Goal: Task Accomplishment & Management: Complete application form

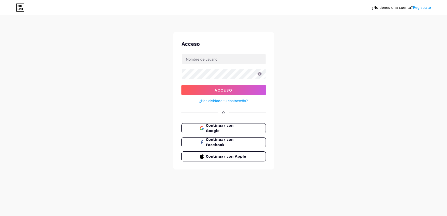
click at [420, 9] on font "Regístrate" at bounding box center [421, 8] width 18 height 4
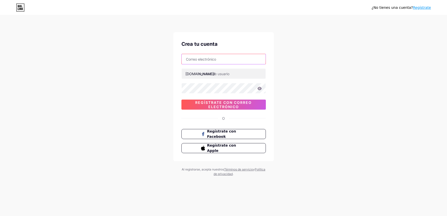
click at [213, 59] on input "text" at bounding box center [224, 59] width 84 height 10
click at [319, 67] on div "¿No tienes una cuenta? Regístrate Crea tu cuenta bio.link/ 0cAFcWeA5fgaM_ttRRQS…" at bounding box center [223, 96] width 447 height 192
click at [212, 61] on input "text" at bounding box center [224, 59] width 84 height 10
paste input "angelonlywork@gmail.com"
type input "angelonlywork@gmail.com"
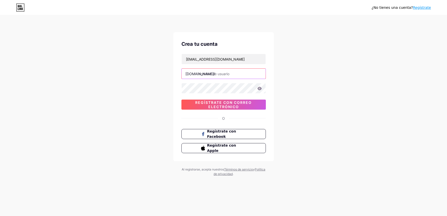
click at [221, 73] on input "text" at bounding box center [224, 74] width 84 height 10
type input "luangelo"
drag, startPoint x: 188, startPoint y: 58, endPoint x: 209, endPoint y: 57, distance: 21.6
click at [209, 57] on input "angelonlywork@gmail.com" at bounding box center [224, 59] width 84 height 10
click at [260, 87] on icon at bounding box center [259, 88] width 4 height 3
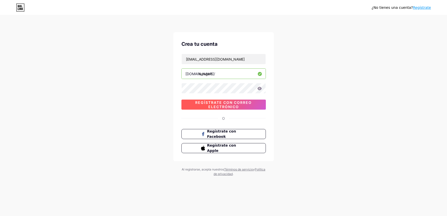
click at [224, 103] on font "Regístrate con correo electrónico" at bounding box center [223, 104] width 56 height 9
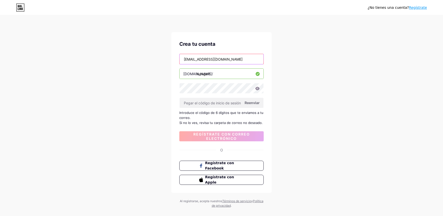
click at [208, 60] on input "angelonlywork@gmail.com" at bounding box center [221, 59] width 84 height 10
click at [208, 59] on input "angelonlywork@gmail.com" at bounding box center [221, 59] width 84 height 10
click at [227, 60] on input "angelonlywork@gmail.com" at bounding box center [221, 59] width 84 height 10
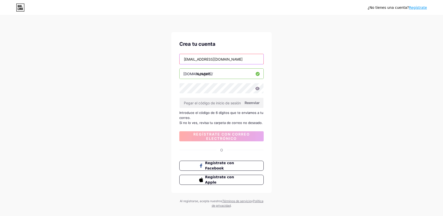
click at [227, 60] on input "angelonlywork@gmail.com" at bounding box center [221, 59] width 84 height 10
paste input "s"
type input "[EMAIL_ADDRESS][DOMAIN_NAME]"
click at [255, 103] on font "Reenviar" at bounding box center [252, 102] width 15 height 4
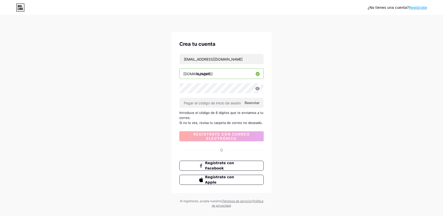
click at [22, 7] on icon at bounding box center [20, 8] width 9 height 8
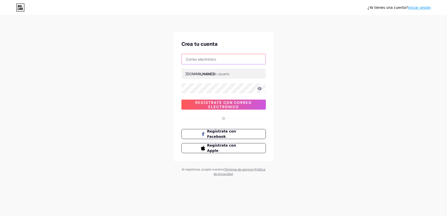
click at [240, 62] on input "text" at bounding box center [224, 59] width 84 height 10
paste input "[EMAIL_ADDRESS][DOMAIN_NAME]"
type input "[EMAIL_ADDRESS][DOMAIN_NAME]"
click at [232, 73] on input "text" at bounding box center [224, 74] width 84 height 10
type input "luangelo"
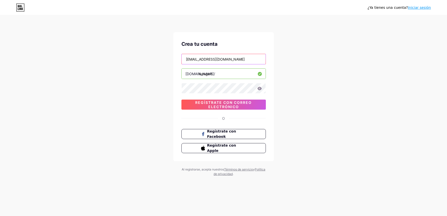
drag, startPoint x: 211, startPoint y: 59, endPoint x: 159, endPoint y: 60, distance: 52.7
click at [159, 60] on div "¿Ya tienes una cuenta? Iniciar sesión Crea tu cuenta angelonlyworks@gmail.com b…" at bounding box center [223, 96] width 447 height 192
click at [235, 103] on font "Regístrate con correo electrónico" at bounding box center [223, 104] width 56 height 9
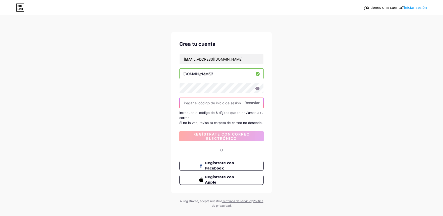
click at [205, 102] on input "text" at bounding box center [221, 103] width 84 height 10
paste input "857306"
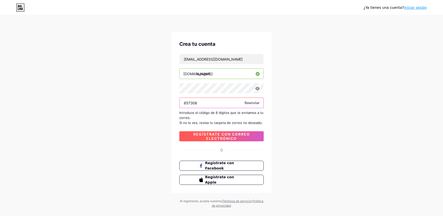
type input "857306"
click at [220, 139] on font "Regístrate con correo electrónico" at bounding box center [221, 136] width 56 height 9
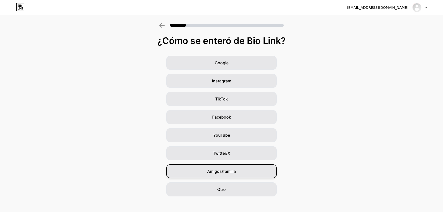
click at [230, 171] on font "Amigos/familia" at bounding box center [221, 171] width 29 height 5
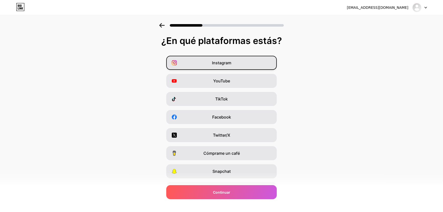
click at [226, 68] on div "Instagram" at bounding box center [221, 63] width 110 height 14
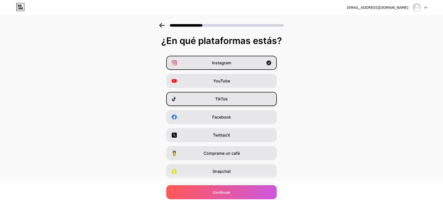
click at [228, 98] on font "TikTok" at bounding box center [221, 98] width 13 height 5
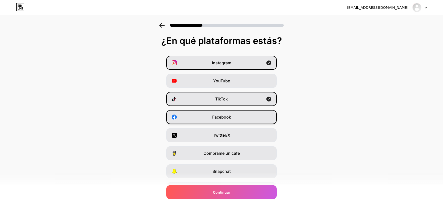
click at [229, 115] on font "Facebook" at bounding box center [221, 116] width 19 height 5
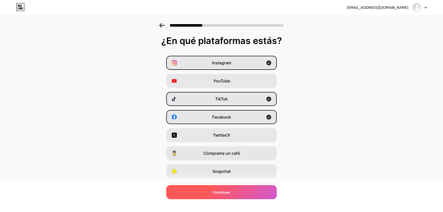
click at [223, 190] on font "Continuar" at bounding box center [221, 192] width 17 height 4
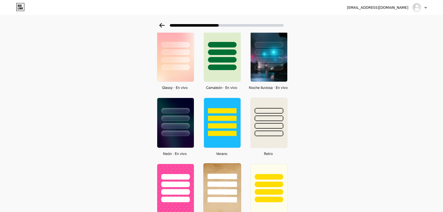
scroll to position [8, 0]
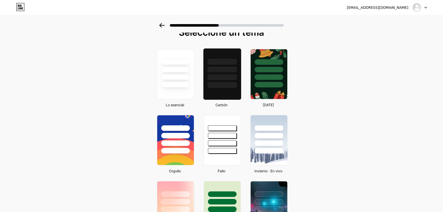
click at [235, 97] on div at bounding box center [222, 74] width 38 height 52
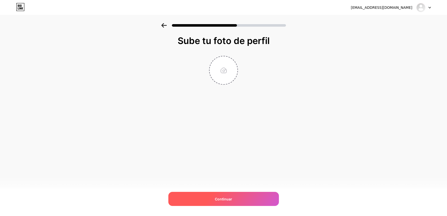
click at [237, 193] on div "Continuar" at bounding box center [223, 199] width 110 height 14
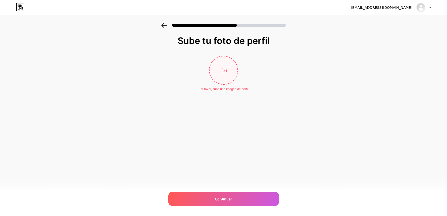
click at [230, 73] on input "file" at bounding box center [223, 70] width 28 height 28
type input "C:\fakepath\gas.png"
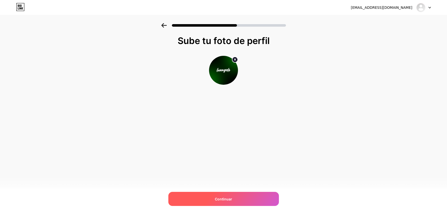
click at [248, 198] on div "Continuar" at bounding box center [223, 199] width 110 height 14
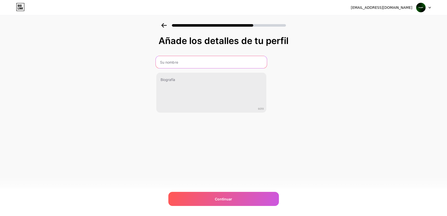
click at [203, 65] on input "text" at bounding box center [211, 62] width 111 height 12
type input "luangelo"
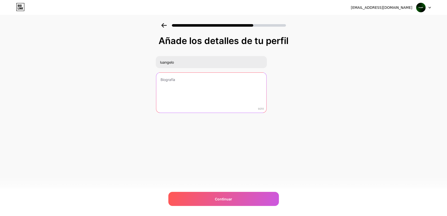
click at [210, 75] on textarea at bounding box center [211, 93] width 110 height 40
click at [209, 84] on textarea "Creador de contenido" at bounding box center [211, 92] width 111 height 41
paste textarea "ción de contenido para redes sociales"
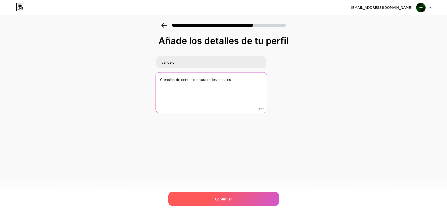
type textarea "Creación de contenido para redes sociales"
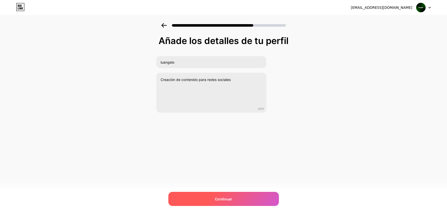
click at [244, 200] on div "Continuar" at bounding box center [223, 199] width 110 height 14
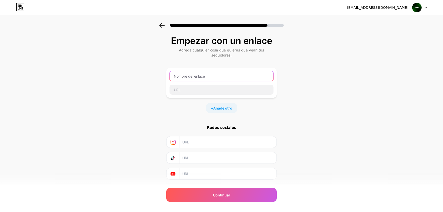
click at [219, 74] on input "text" at bounding box center [221, 76] width 104 height 10
type input "Facebook"
click at [210, 85] on input "text" at bounding box center [221, 90] width 104 height 10
paste input "https://www.facebook.com/itsluangelo"
type input "https://www.facebook.com/itsluangelo"
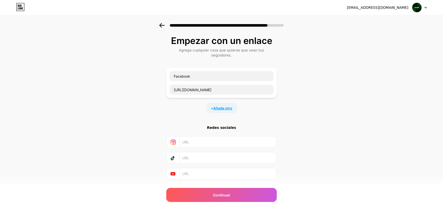
click at [222, 106] on font "Añade otro" at bounding box center [222, 108] width 19 height 4
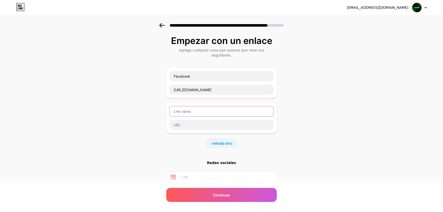
click at [214, 106] on input "text" at bounding box center [221, 111] width 104 height 10
type input "Instagram"
click at [220, 141] on font "Añade otro" at bounding box center [222, 143] width 19 height 4
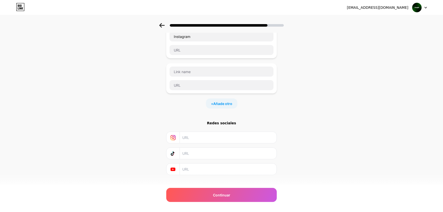
scroll to position [70, 0]
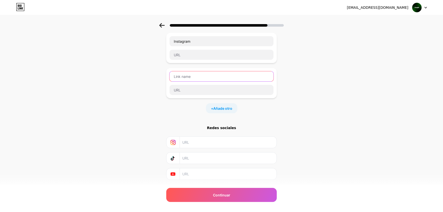
click at [202, 75] on input "text" at bounding box center [221, 76] width 104 height 10
type input "Tik tok"
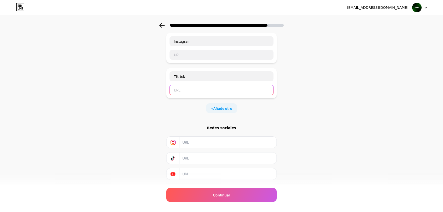
click at [202, 85] on input "text" at bounding box center [221, 90] width 104 height 10
paste input "https://www.tiktok.com/@itsluangelo?lang=es-419"
type input "https://www.tiktok.com/@itsluangelo?lang=es-419"
click at [200, 154] on input "text" at bounding box center [227, 157] width 91 height 11
click at [208, 153] on input "text" at bounding box center [227, 157] width 91 height 11
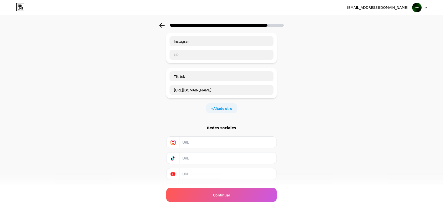
paste input "https://www.tiktok.com/@itsluangelo?lang=es-419"
type input "https://www.tiktok.com/@itsluangelo?lang=es-419"
click at [216, 137] on input "text" at bounding box center [227, 142] width 91 height 11
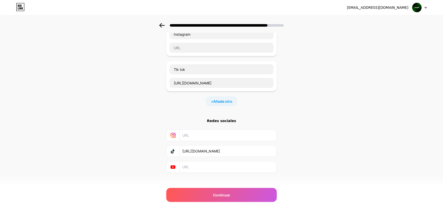
scroll to position [78, 0]
click at [226, 118] on font "Redes sociales" at bounding box center [221, 120] width 29 height 4
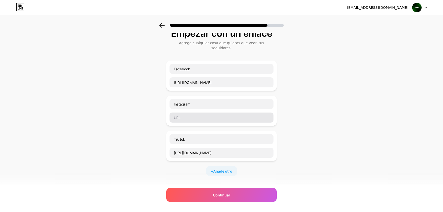
scroll to position [8, 0]
click at [215, 113] on input "text" at bounding box center [221, 117] width 104 height 10
paste input "https://www.instagram.com/itsluangelo/"
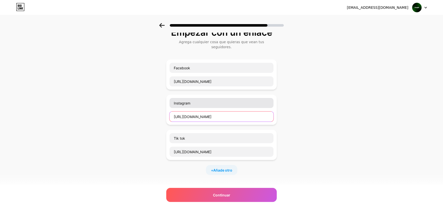
scroll to position [78, 0]
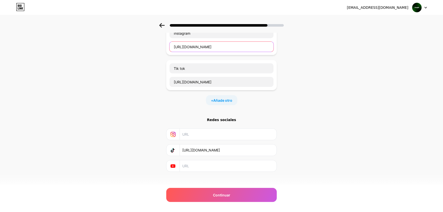
type input "https://www.instagram.com/itsluangelo/"
click at [213, 123] on div "Redes sociales https://www.tiktok.com/@itsluangelo?lang=es-419" at bounding box center [221, 144] width 110 height 54
click at [213, 129] on input "text" at bounding box center [227, 134] width 91 height 11
paste input "https://www.instagram.com/itsluangelo/"
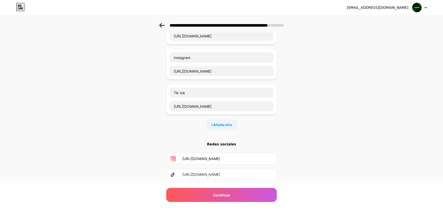
scroll to position [49, 0]
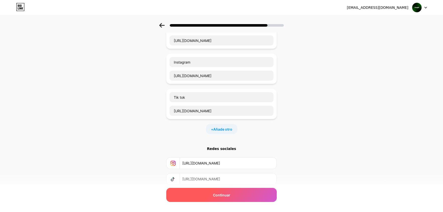
type input "https://www.instagram.com/itsluangelo/"
click at [237, 198] on div "Continuar" at bounding box center [221, 195] width 110 height 14
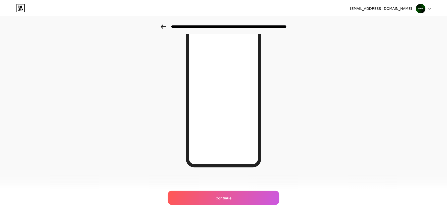
scroll to position [0, 0]
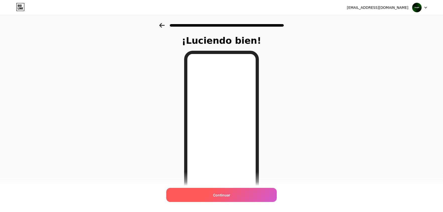
click at [236, 195] on div "Continuar" at bounding box center [221, 195] width 110 height 14
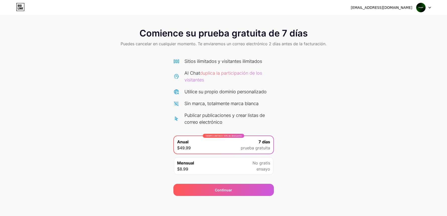
click at [339, 120] on div "Comience su prueba gratuita de 7 días Puedes cancelar en cualquier momento. Te …" at bounding box center [223, 109] width 447 height 172
click at [223, 171] on div "Mensual $8.99 No gratis ensayo" at bounding box center [223, 166] width 99 height 18
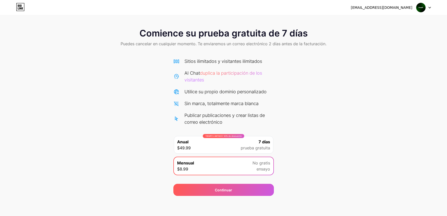
click at [313, 160] on div "Comience su prueba gratuita de 7 días Puedes cancelar en cualquier momento. Te …" at bounding box center [223, 109] width 447 height 172
click at [315, 157] on div "Comience su prueba gratuita de 7 días Puedes cancelar en cualquier momento. Te …" at bounding box center [223, 109] width 447 height 172
click at [264, 147] on font "prueba gratuita" at bounding box center [254, 147] width 29 height 5
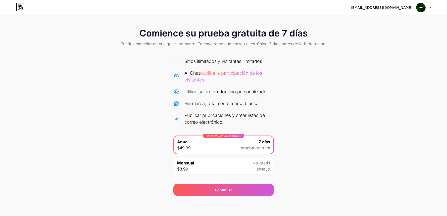
click at [264, 107] on div "Sitios ilimitados y visitantes ilimitados AI Chat duplica la participación de l…" at bounding box center [223, 92] width 100 height 68
click at [420, 6] on img at bounding box center [421, 8] width 10 height 10
click at [288, 21] on div "Comience su prueba gratuita de 7 días Puedes cancelar en cualquier momento. Te …" at bounding box center [223, 98] width 447 height 196
click at [20, 7] on icon at bounding box center [20, 7] width 9 height 8
click at [23, 9] on icon at bounding box center [20, 7] width 9 height 8
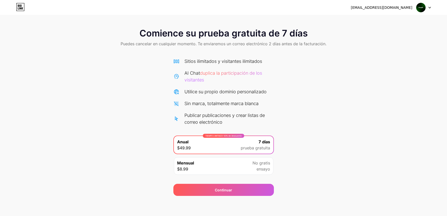
click at [421, 9] on img at bounding box center [421, 8] width 10 height 10
click at [410, 69] on div "Comience su prueba gratuita de 7 días Puedes cancelar en cualquier momento. Te …" at bounding box center [223, 109] width 447 height 172
click at [242, 171] on div "Mensual $8.99 No gratis ensayo" at bounding box center [223, 166] width 99 height 18
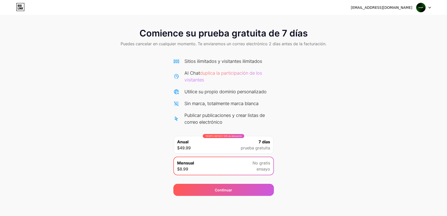
click at [247, 147] on font "prueba gratuita" at bounding box center [254, 147] width 29 height 5
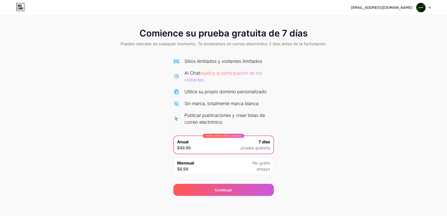
click at [257, 169] on font "ensayo" at bounding box center [263, 168] width 14 height 5
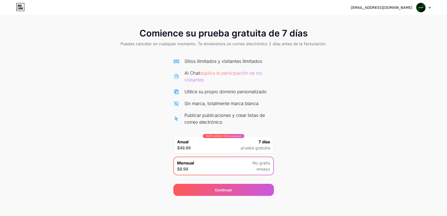
click at [261, 147] on font "prueba gratuita" at bounding box center [254, 147] width 29 height 5
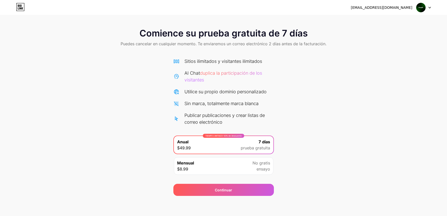
click at [301, 151] on div "Comience su prueba gratuita de 7 días Puedes cancelar en cualquier momento. Te …" at bounding box center [223, 109] width 447 height 172
click at [22, 8] on icon at bounding box center [23, 8] width 2 height 2
click at [423, 6] on img at bounding box center [421, 8] width 10 height 10
click at [229, 74] on font "duplica la participación de los visitantes" at bounding box center [223, 76] width 78 height 12
click at [21, 7] on icon at bounding box center [20, 7] width 9 height 8
